Goal: Check status: Check status

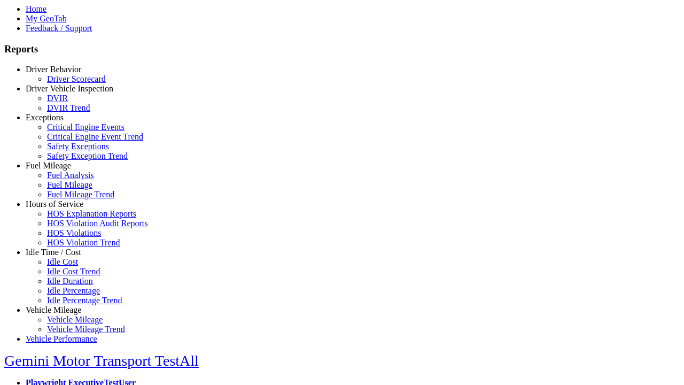
click at [61, 208] on link "Hours of Service" at bounding box center [55, 203] width 58 height 9
click at [69, 218] on link "HOS Explanation Reports" at bounding box center [91, 213] width 89 height 9
type input "**********"
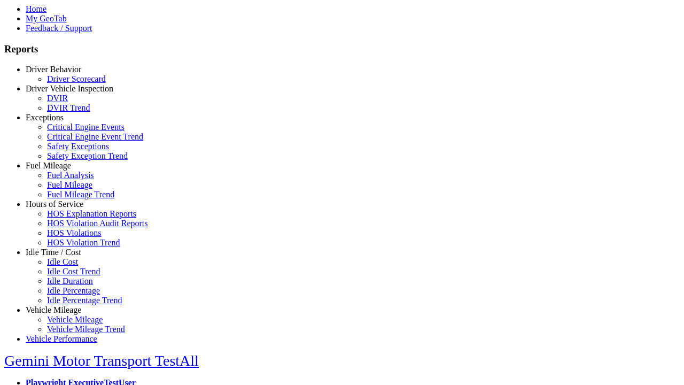
type input "*********"
